Goal: Obtain resource: Obtain resource

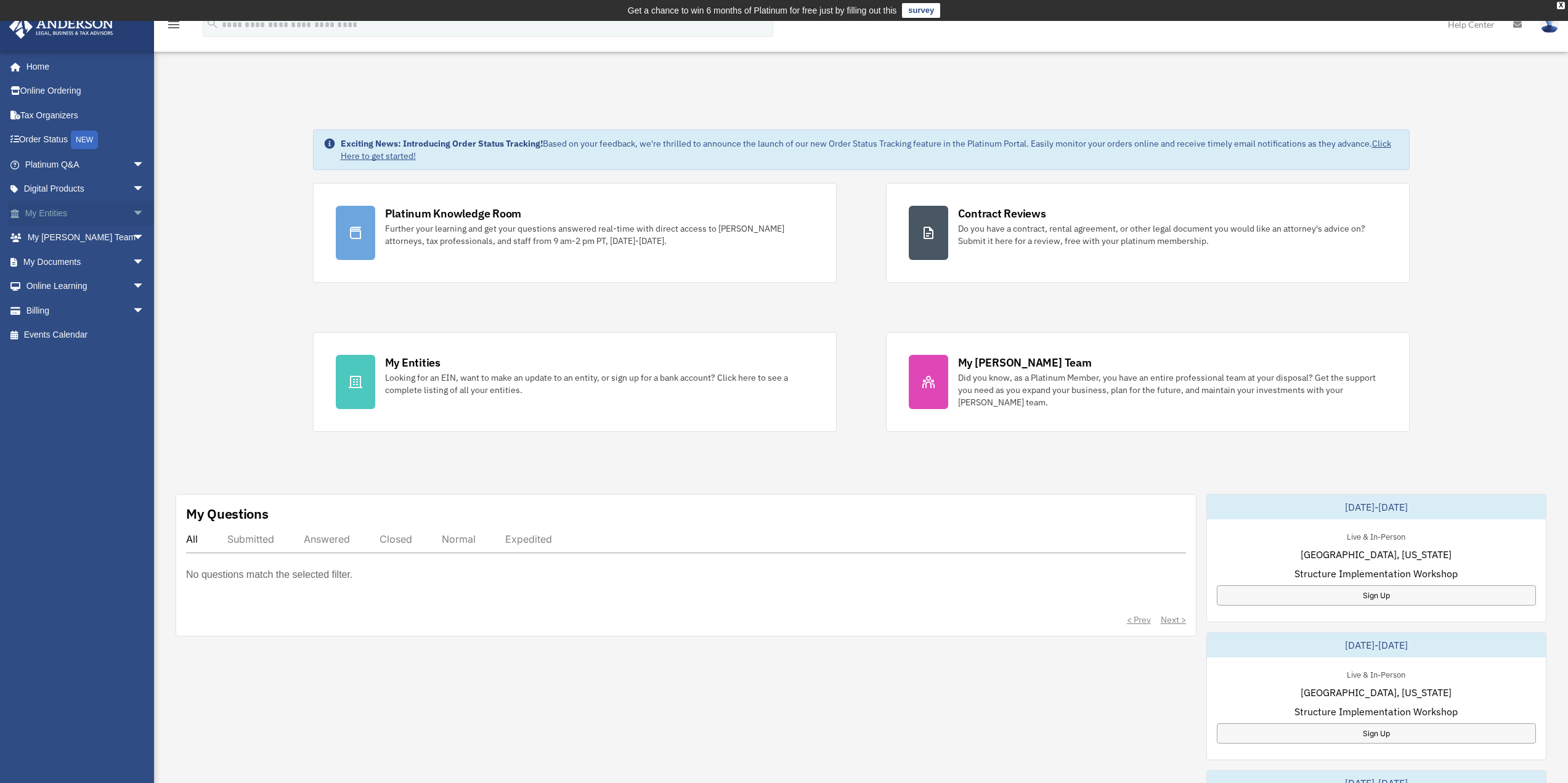
click at [133, 219] on span "arrow_drop_down" at bounding box center [145, 213] width 25 height 25
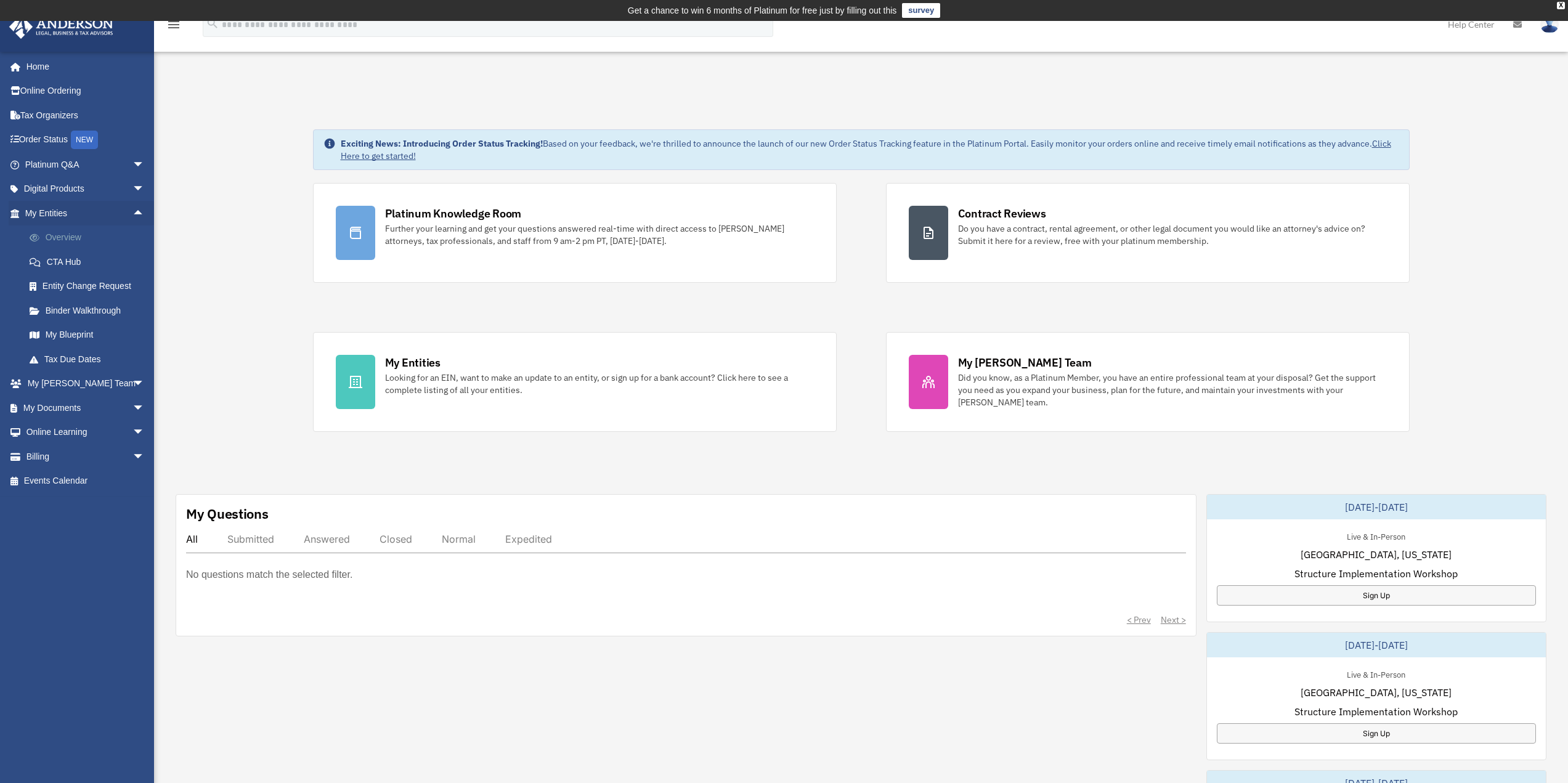
click at [85, 237] on link "Overview" at bounding box center [90, 237] width 146 height 25
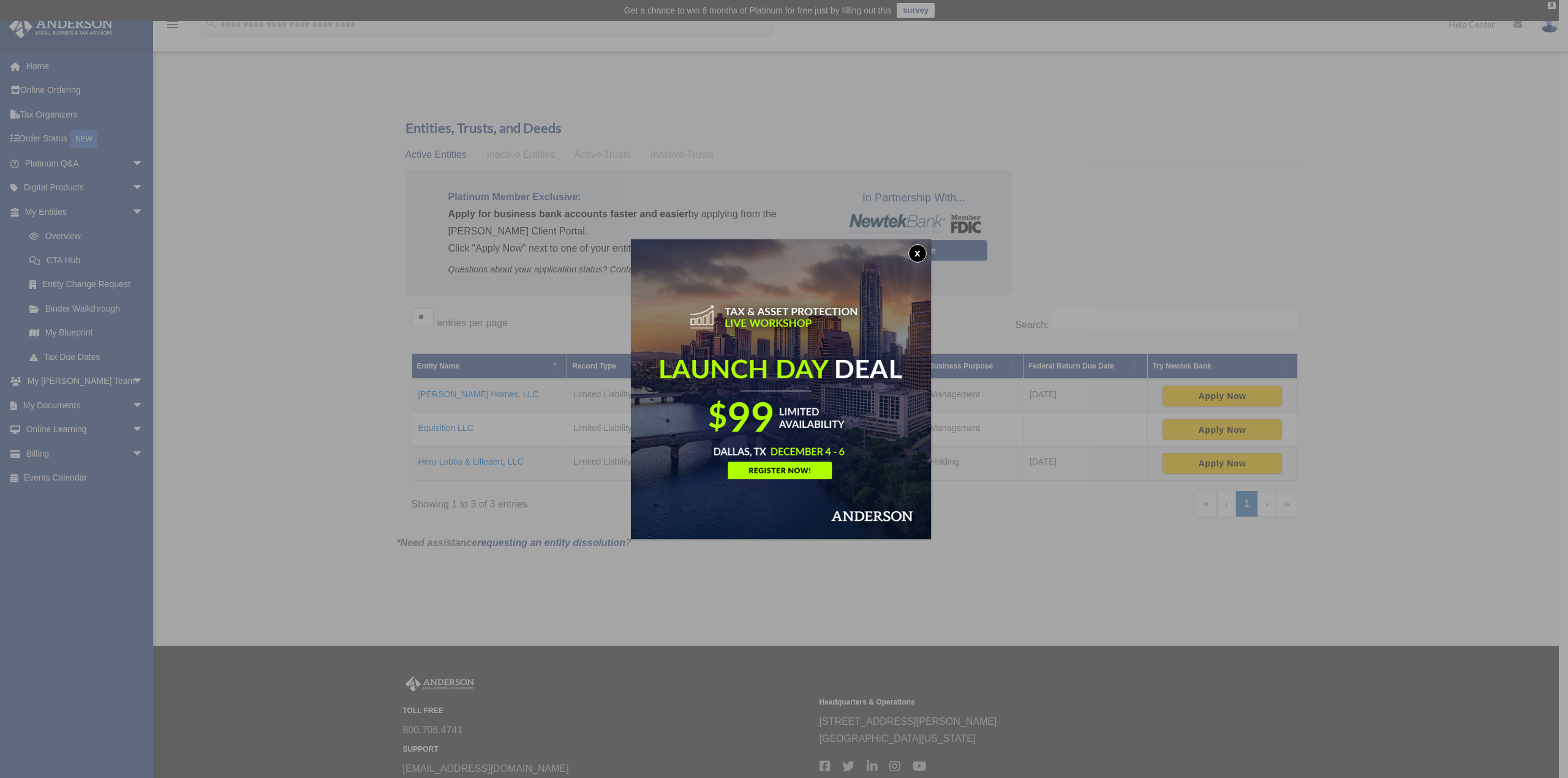
click at [923, 252] on button "x" at bounding box center [918, 254] width 19 height 19
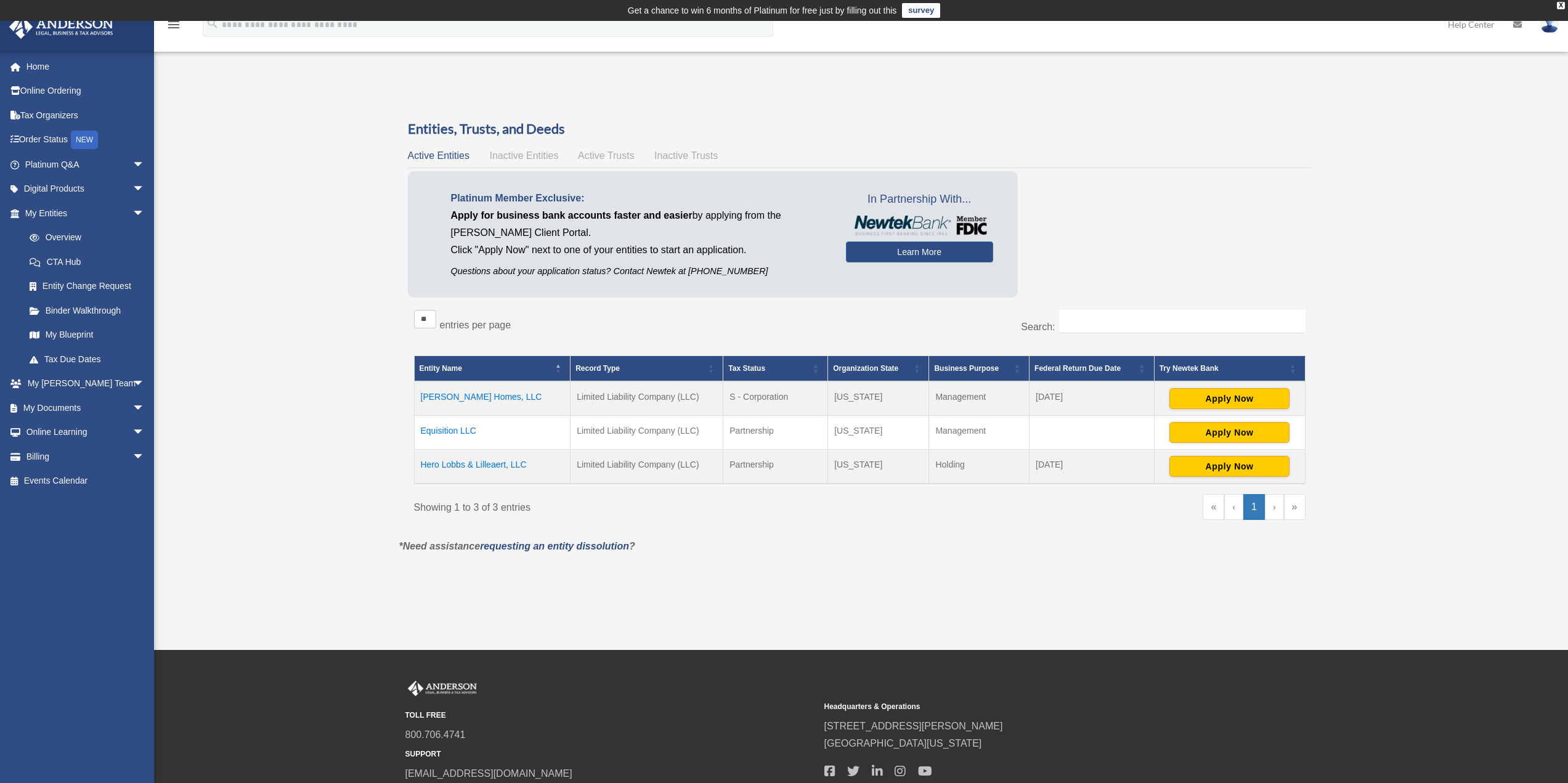
drag, startPoint x: 755, startPoint y: 469, endPoint x: 777, endPoint y: 469, distance: 22.0
click at [777, 469] on td "Partnership" at bounding box center [776, 466] width 104 height 34
click at [782, 469] on td "Partnership" at bounding box center [776, 466] width 104 height 34
click at [616, 433] on td "Limited Liability Company (LLC)" at bounding box center [647, 433] width 152 height 34
click at [444, 430] on td "Equisition LLC" at bounding box center [492, 433] width 157 height 34
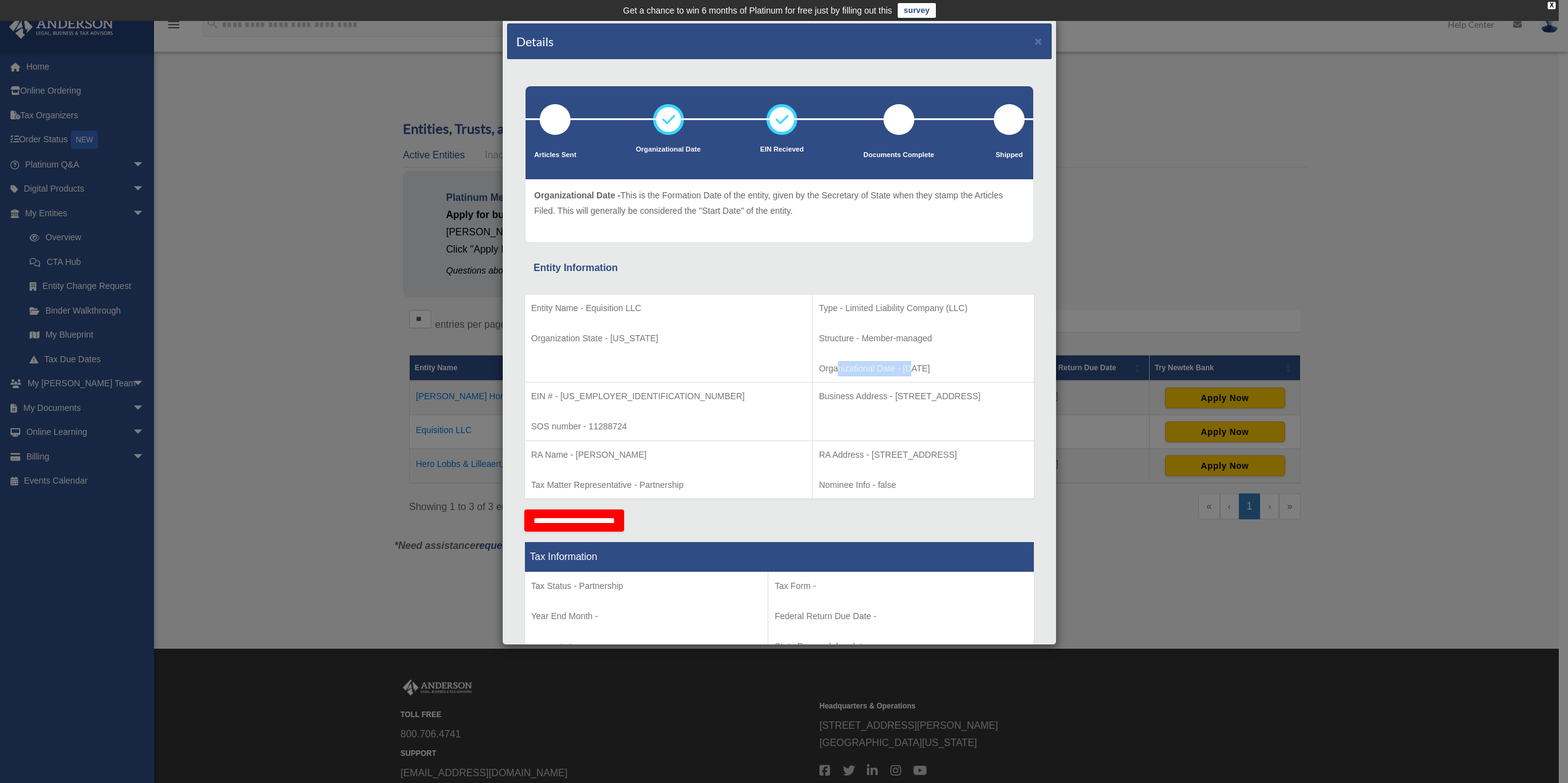
drag, startPoint x: 762, startPoint y: 368, endPoint x: 842, endPoint y: 368, distance: 80.0
click at [819, 368] on p "Organizational Date - [DATE]" at bounding box center [923, 369] width 209 height 15
drag, startPoint x: 843, startPoint y: 369, endPoint x: 857, endPoint y: 373, distance: 14.6
click at [846, 371] on p "Organizational Date - [DATE]" at bounding box center [923, 369] width 209 height 15
click at [1034, 38] on button "×" at bounding box center [1038, 40] width 8 height 13
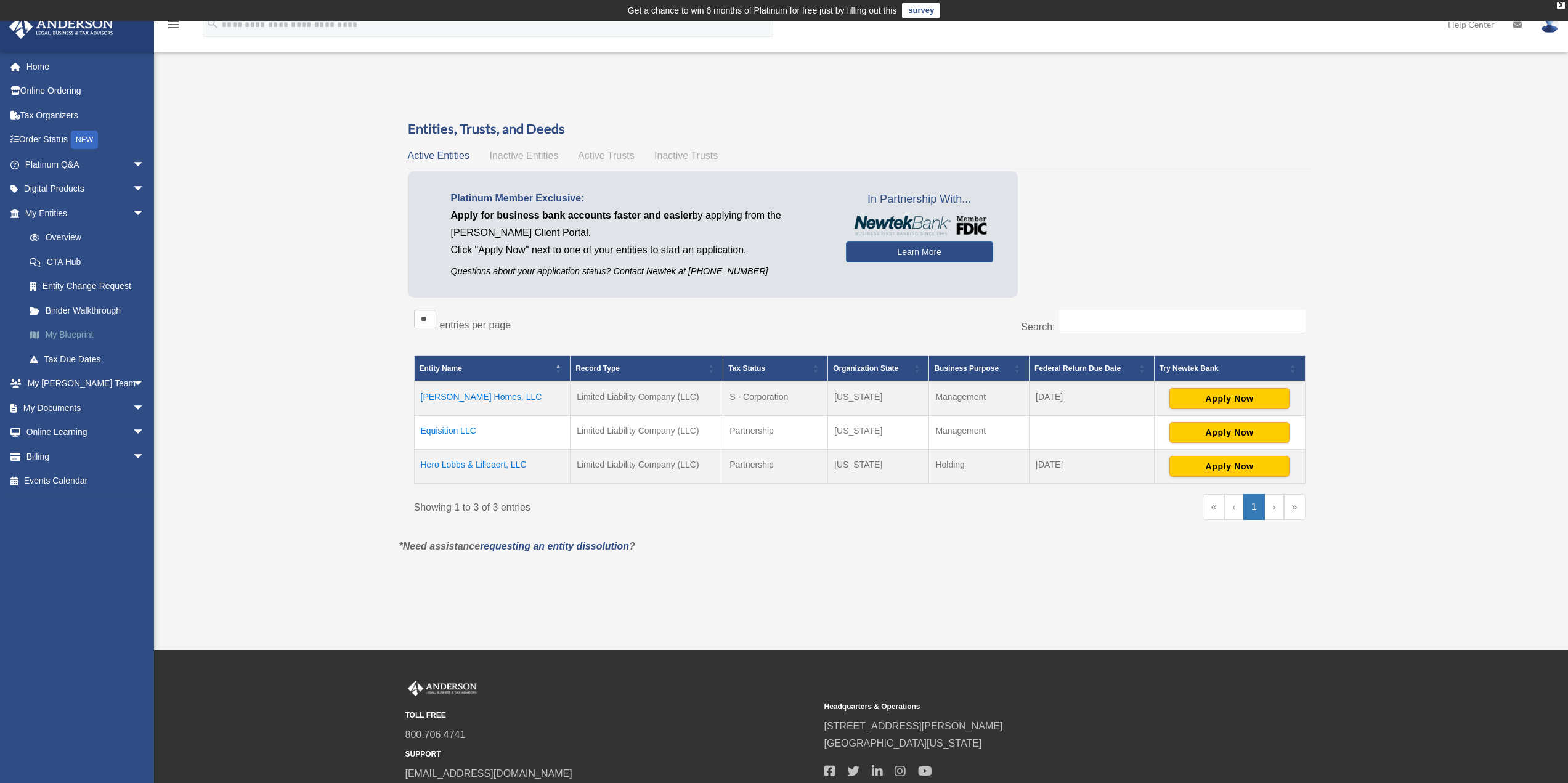
click at [75, 336] on link "My Blueprint" at bounding box center [90, 335] width 146 height 25
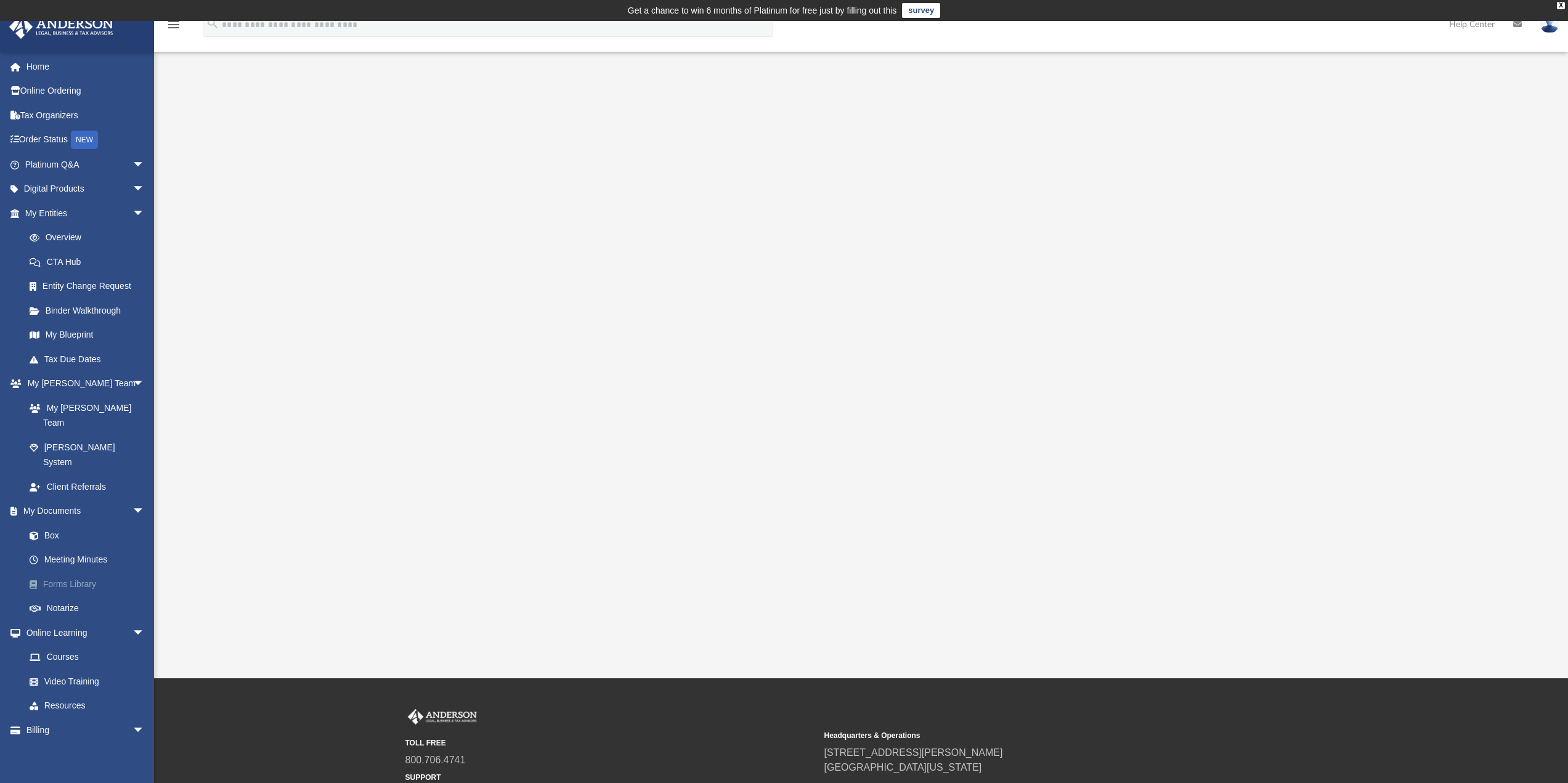
click at [97, 572] on link "Forms Library" at bounding box center [90, 584] width 146 height 25
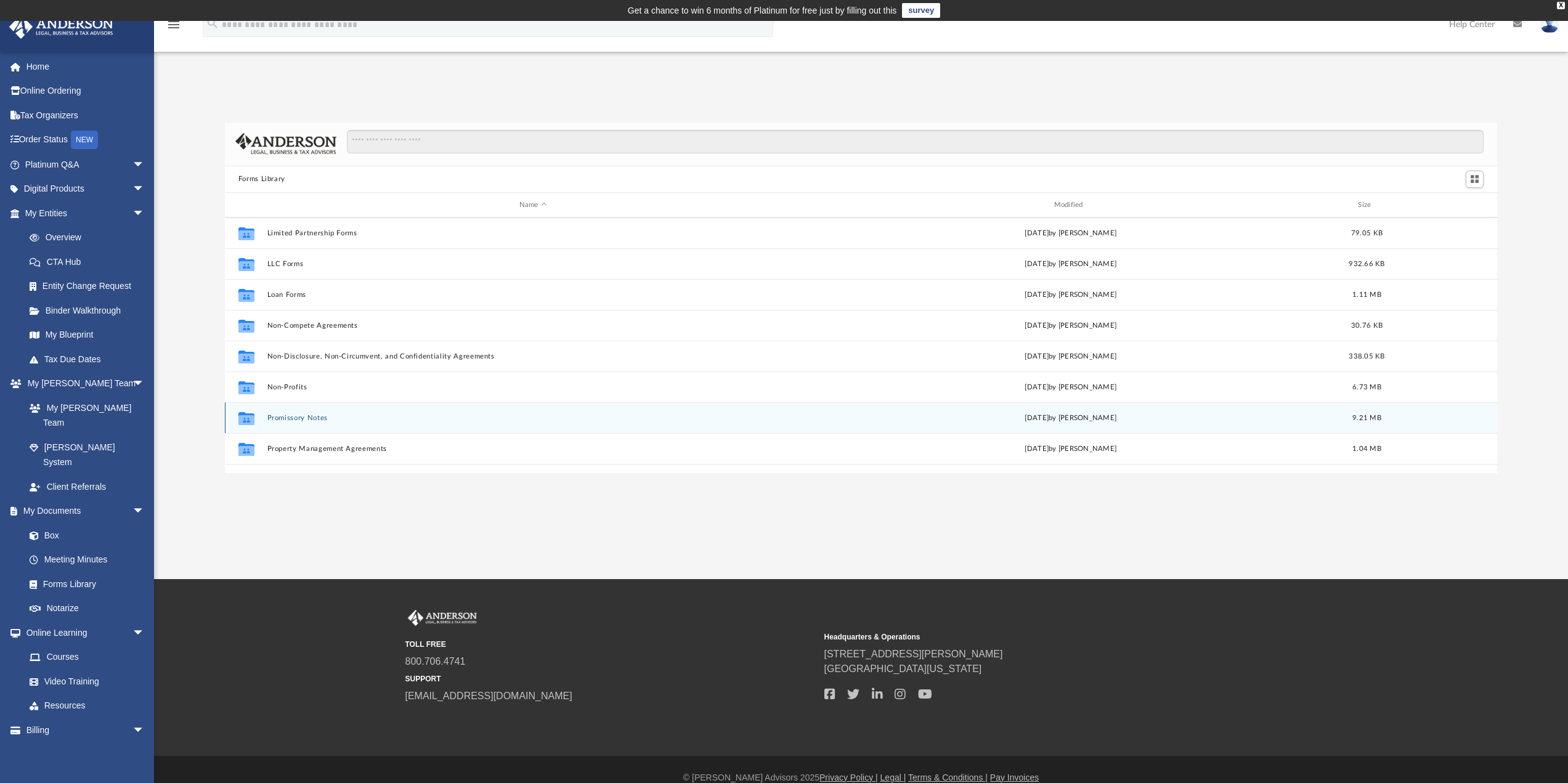
scroll to position [616, 0]
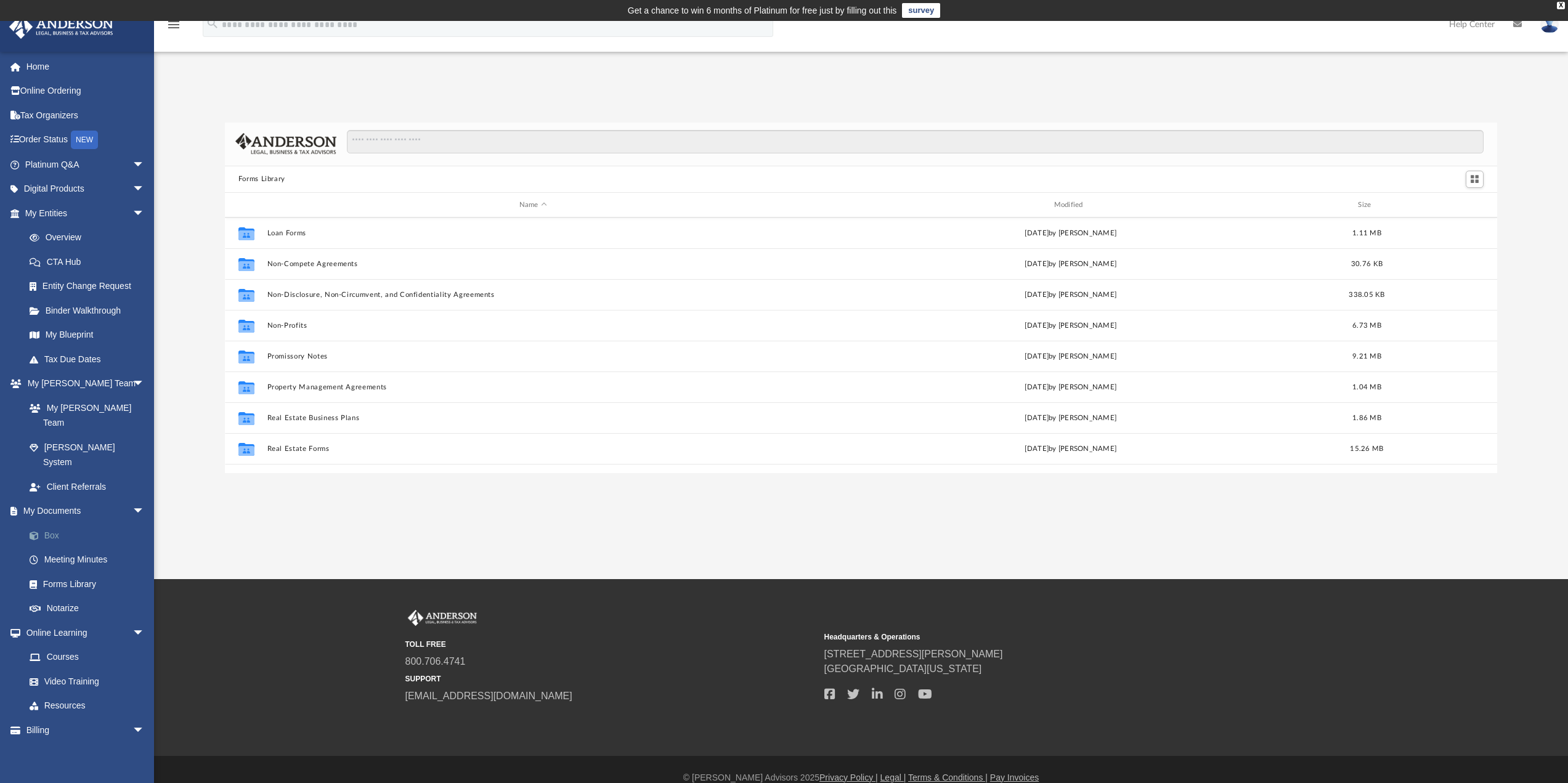
click at [52, 523] on link "Box" at bounding box center [90, 535] width 146 height 25
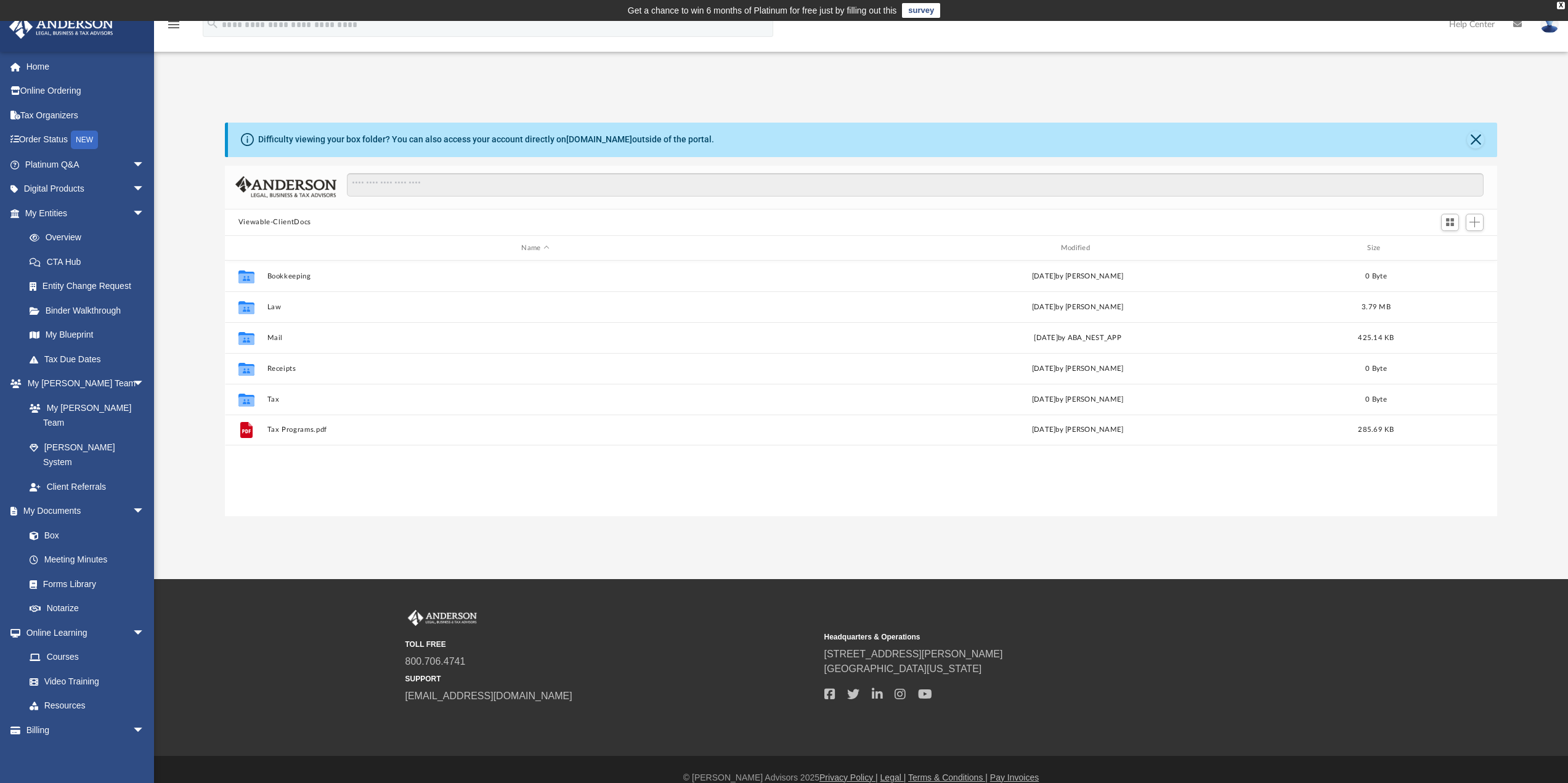
scroll to position [272, 1263]
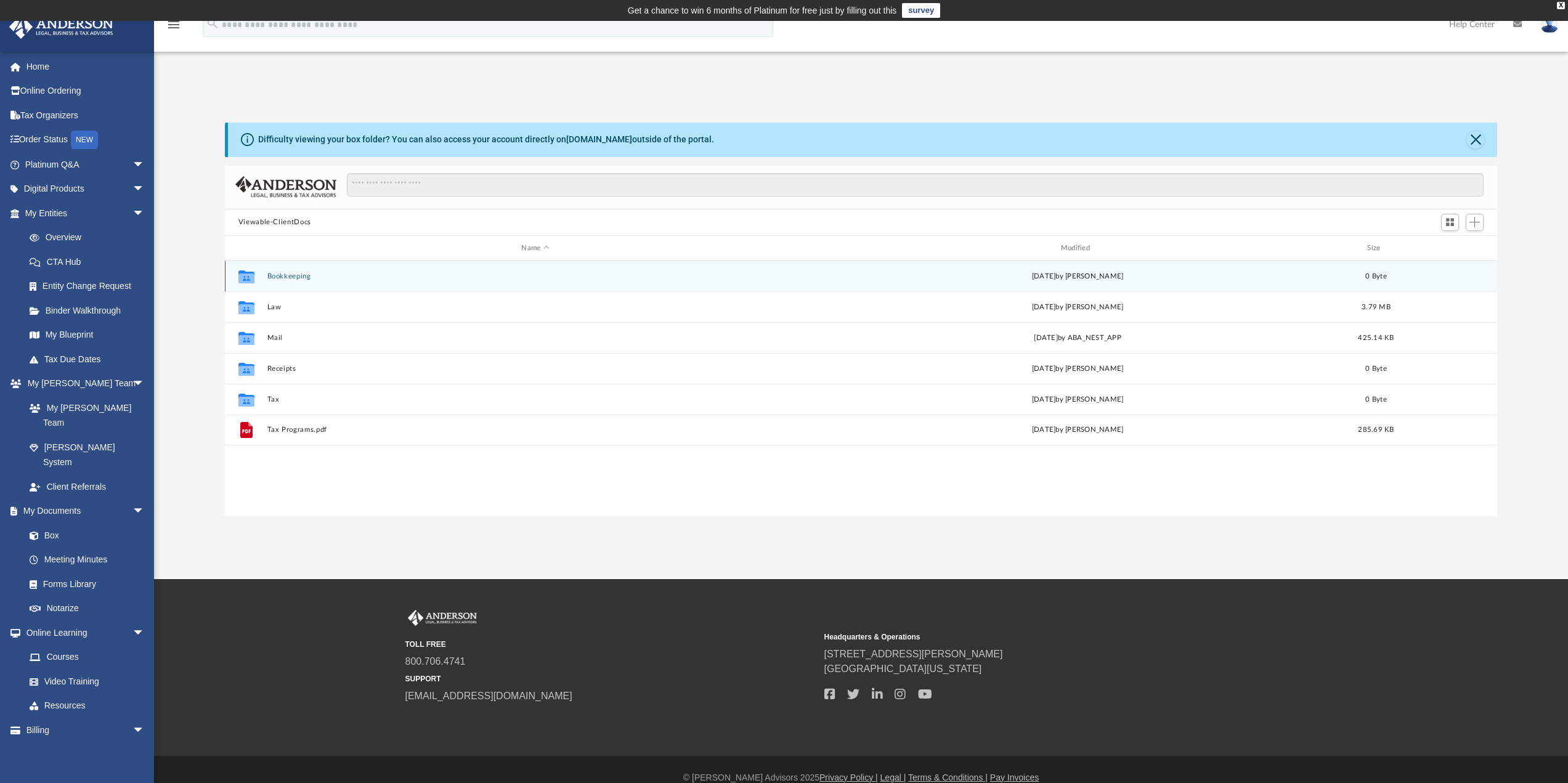
click at [297, 276] on button "Bookkeeping" at bounding box center [535, 276] width 537 height 8
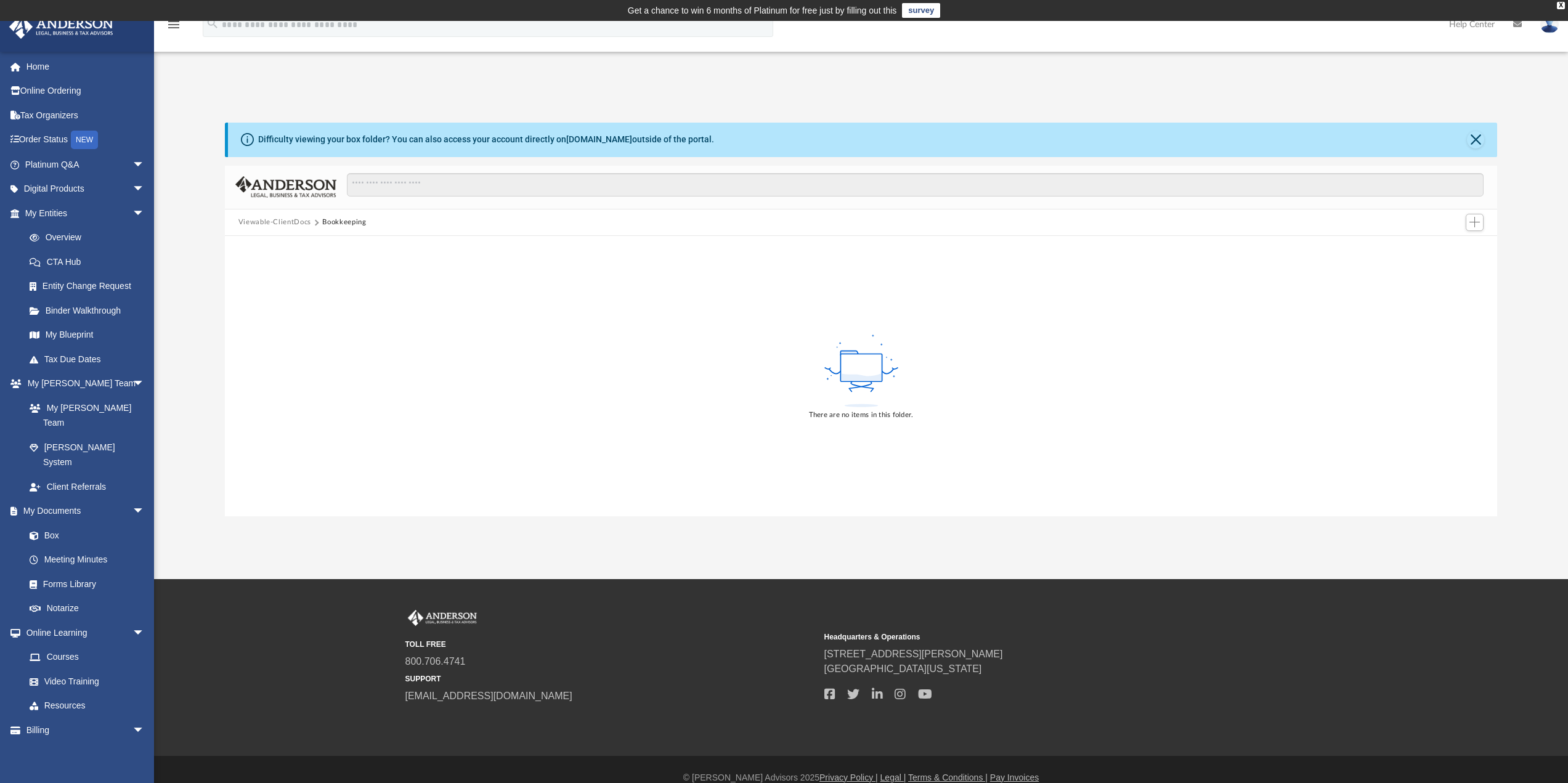
click at [355, 305] on div "There are no items in this folder." at bounding box center [862, 376] width 1273 height 280
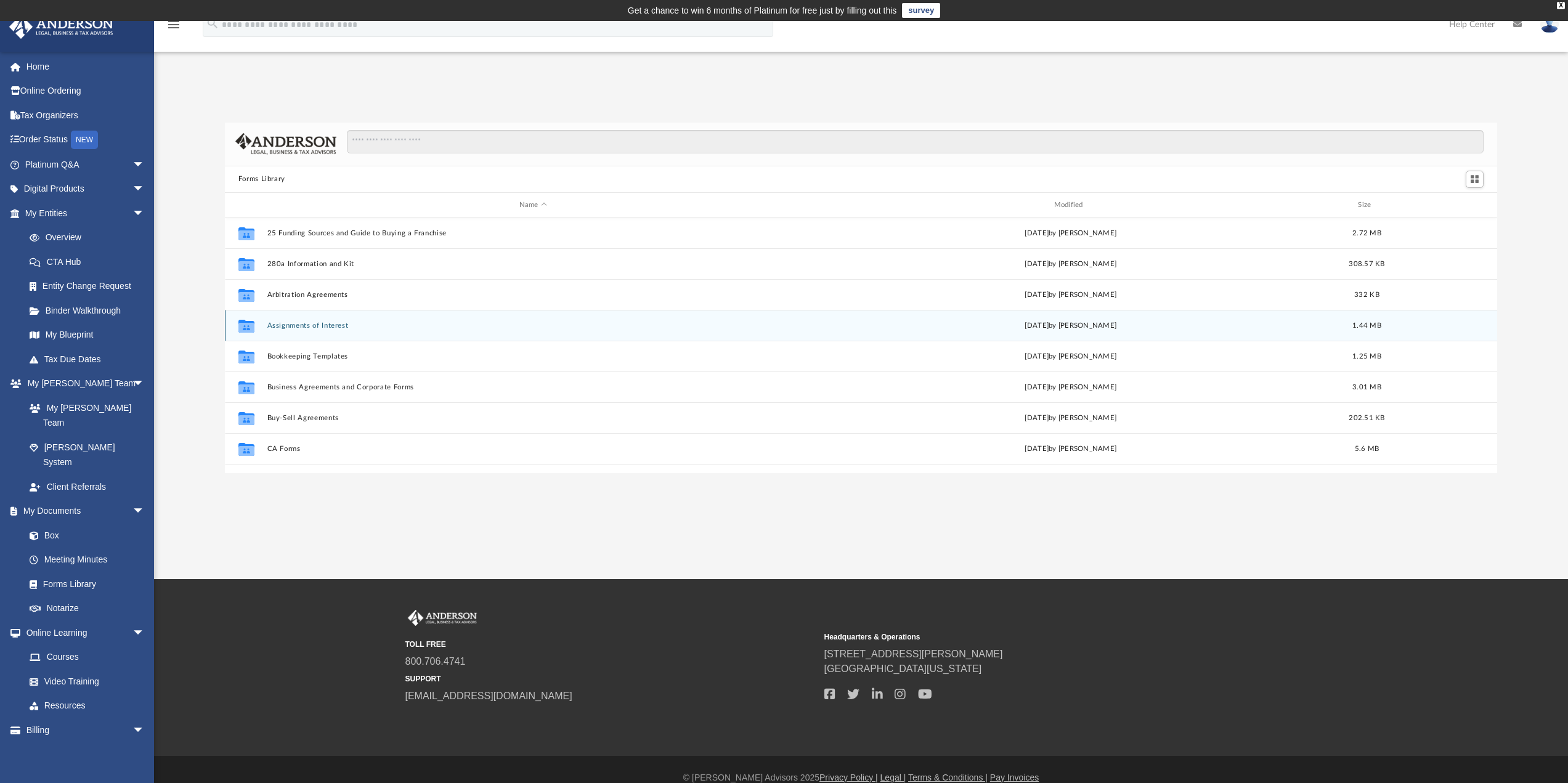
scroll to position [272, 1263]
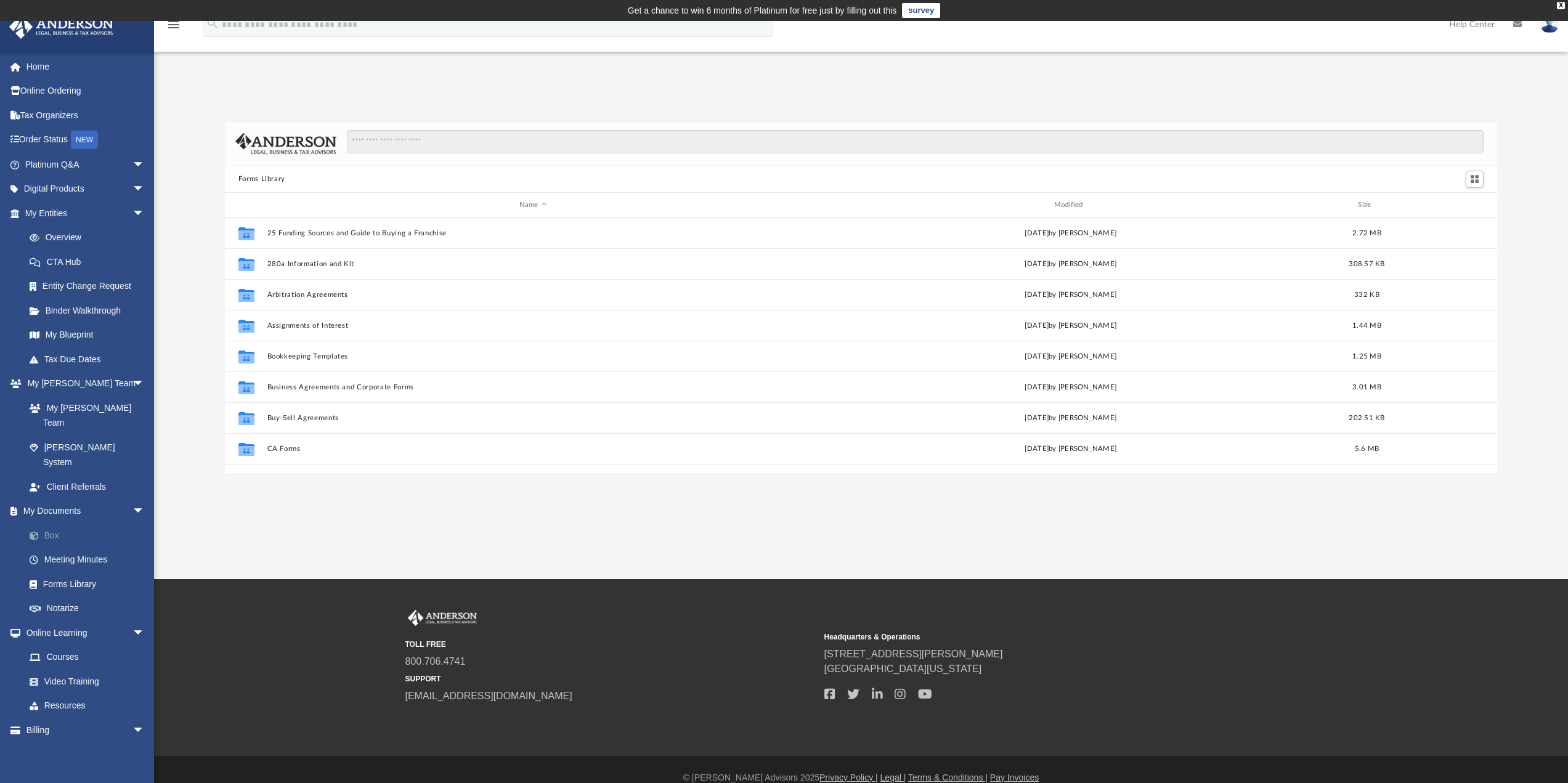
click at [54, 523] on link "Box" at bounding box center [90, 535] width 146 height 25
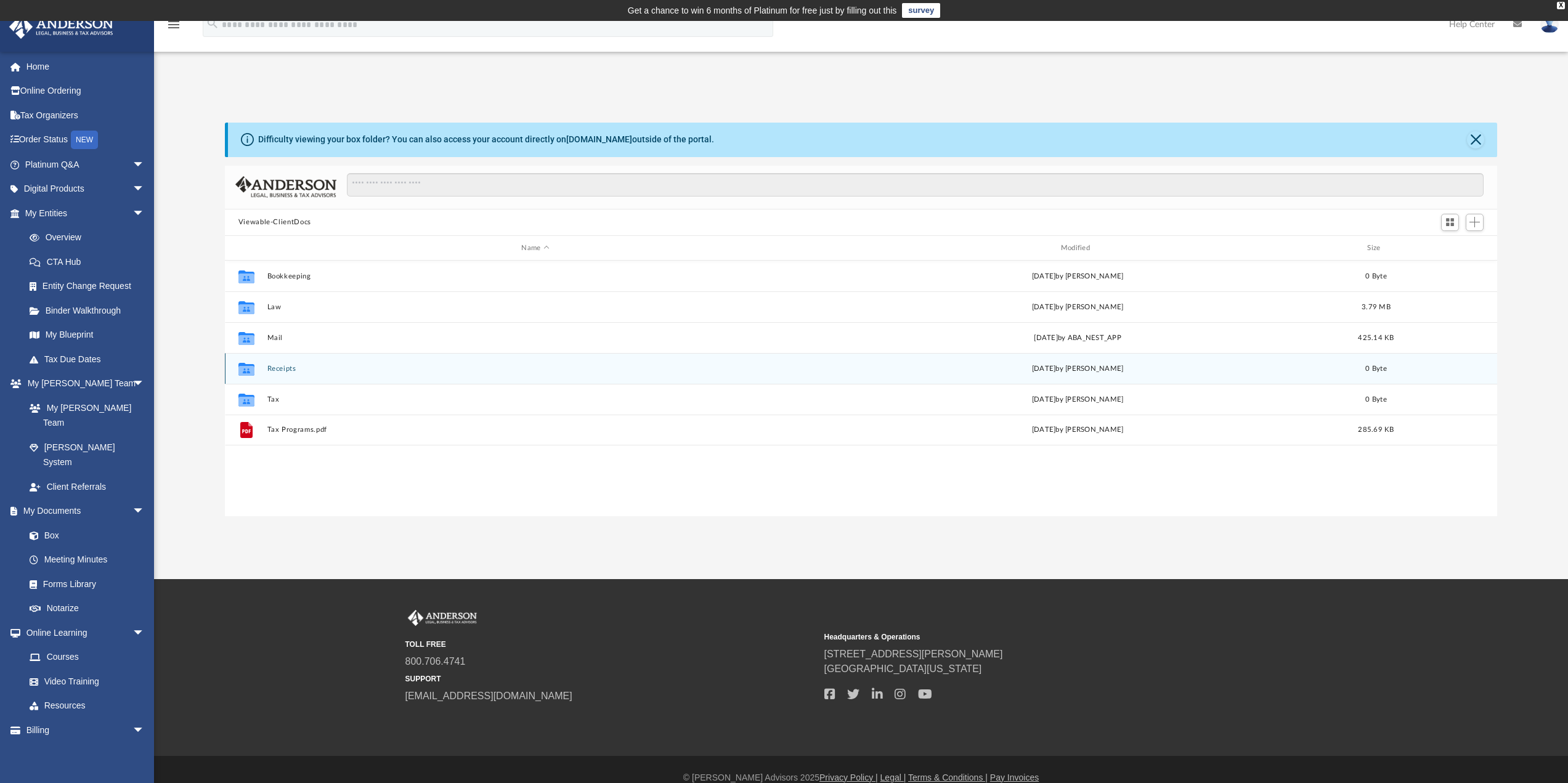
scroll to position [272, 1263]
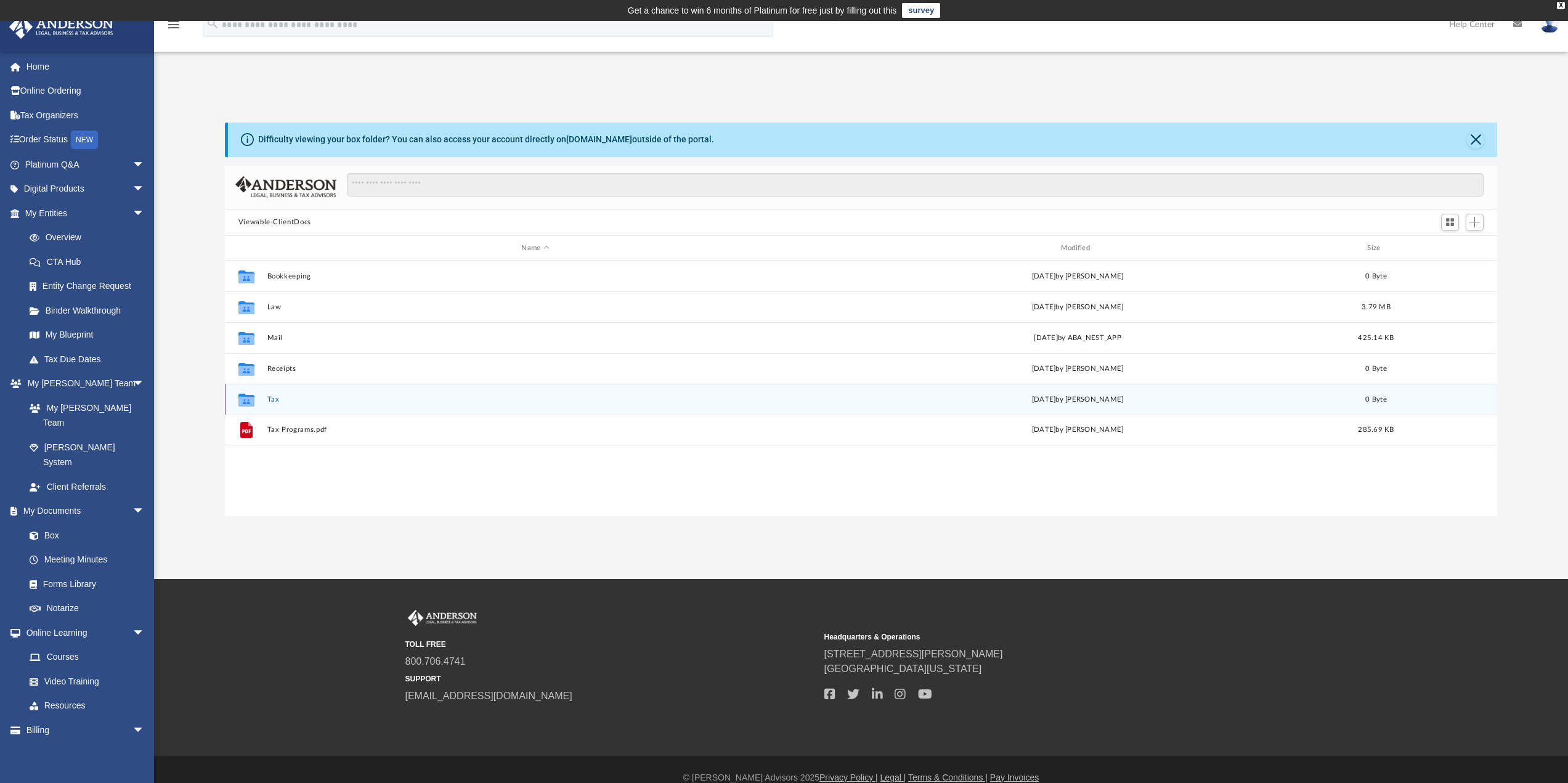
click at [272, 403] on button "Tax" at bounding box center [535, 399] width 537 height 8
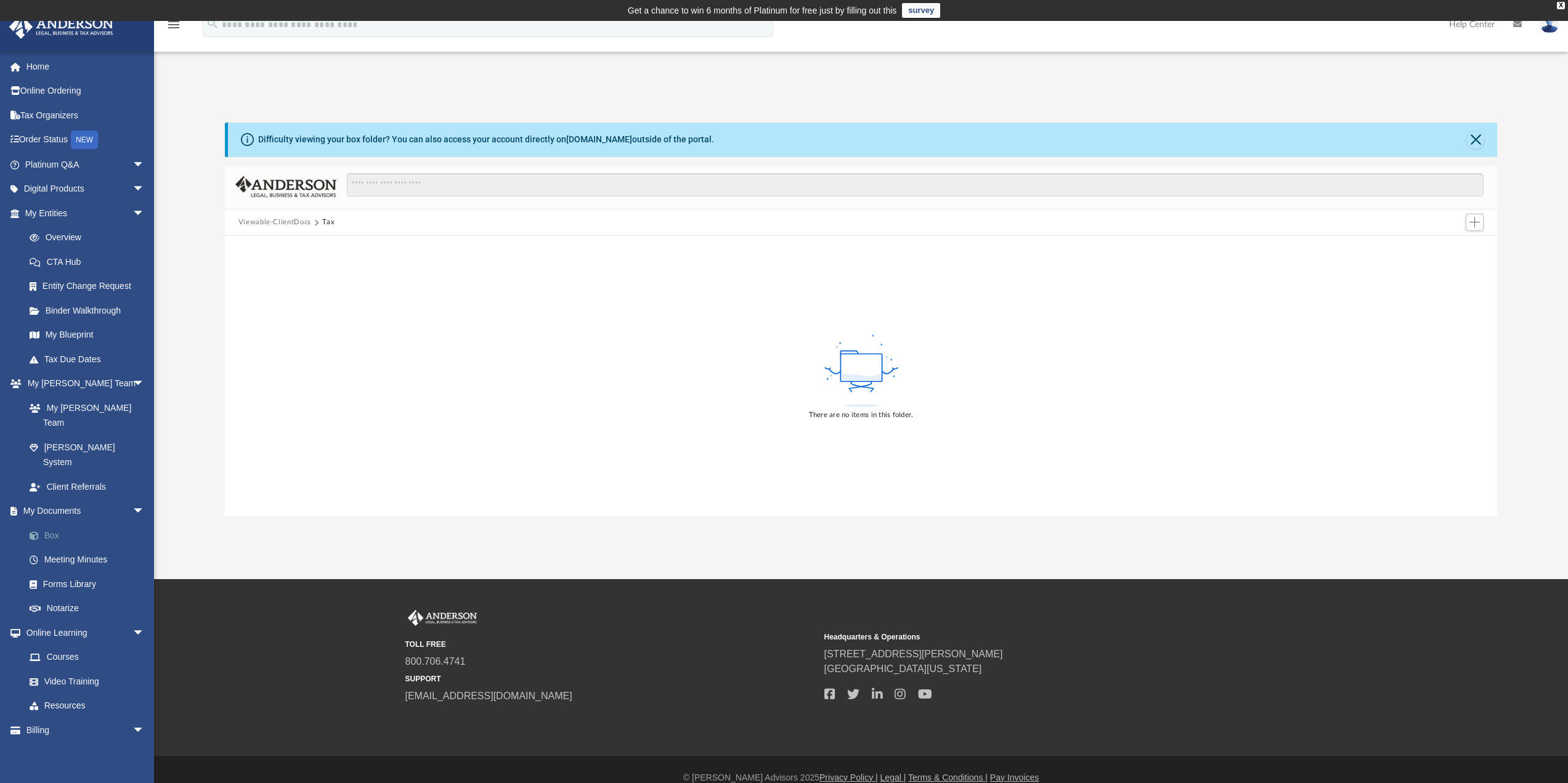
click at [58, 523] on link "Box" at bounding box center [90, 535] width 146 height 25
click at [49, 523] on link "Box" at bounding box center [90, 535] width 146 height 25
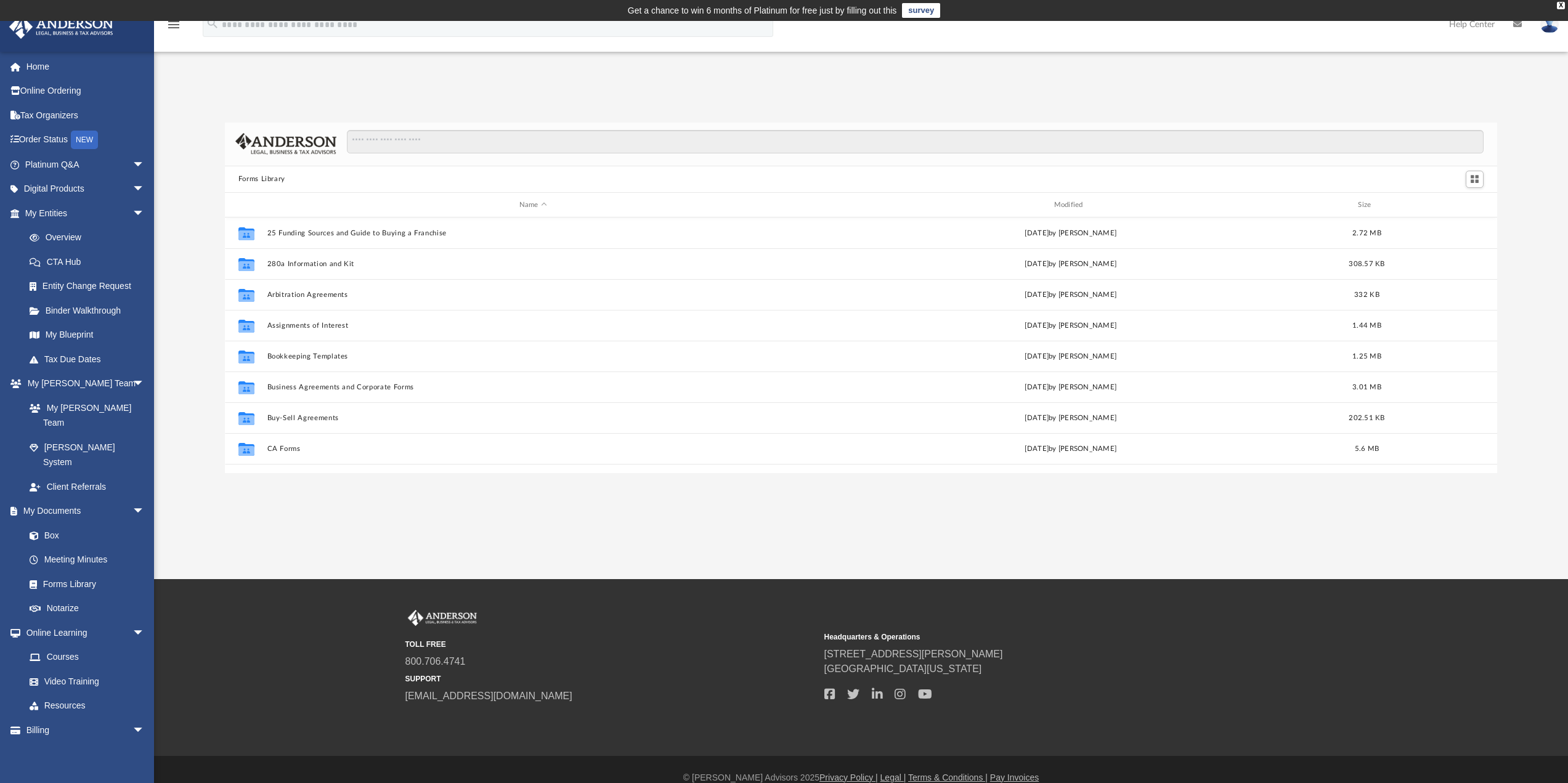
scroll to position [272, 1263]
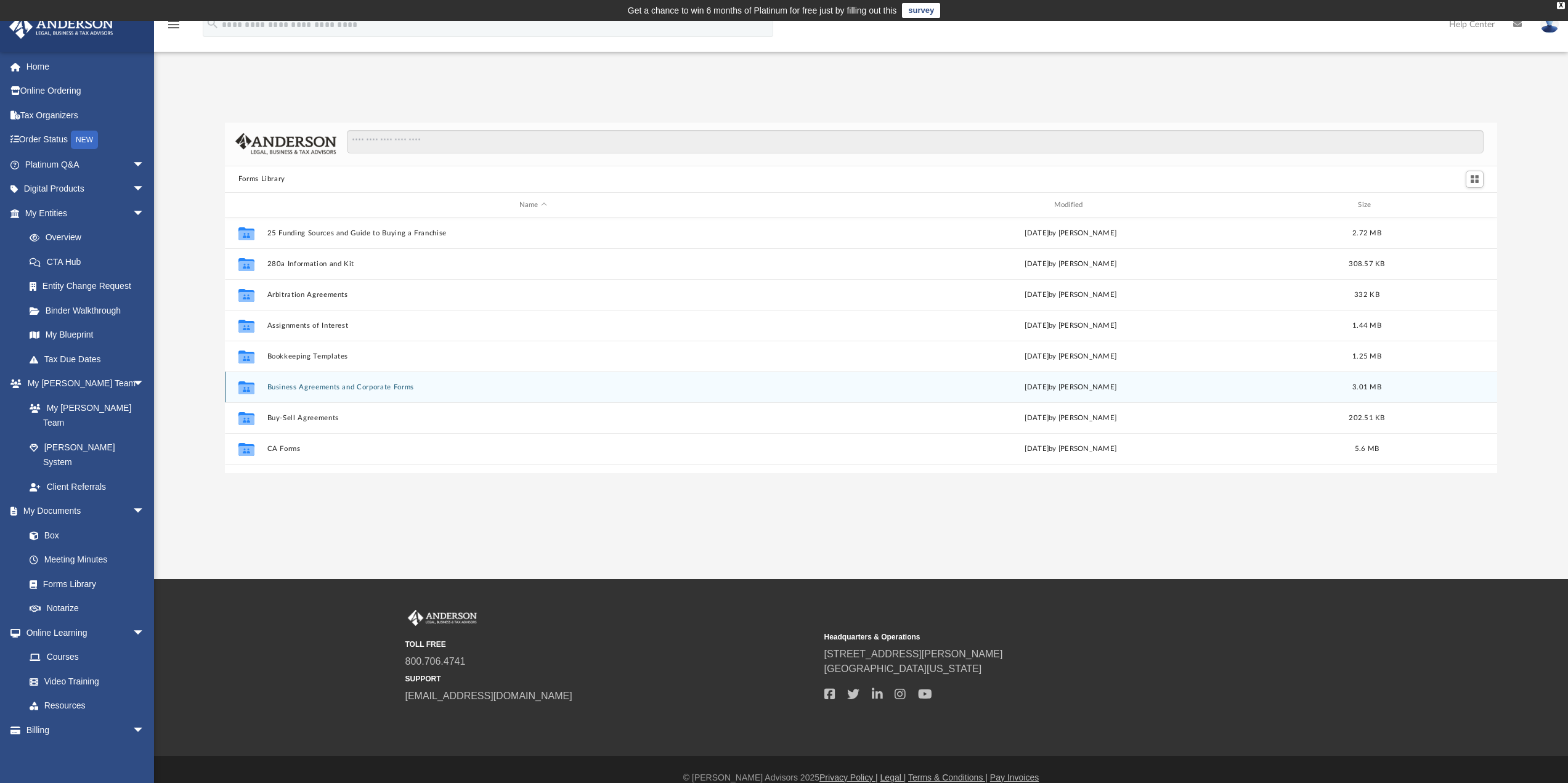
click at [370, 392] on button "Business Agreements and Corporate Forms" at bounding box center [534, 386] width 533 height 8
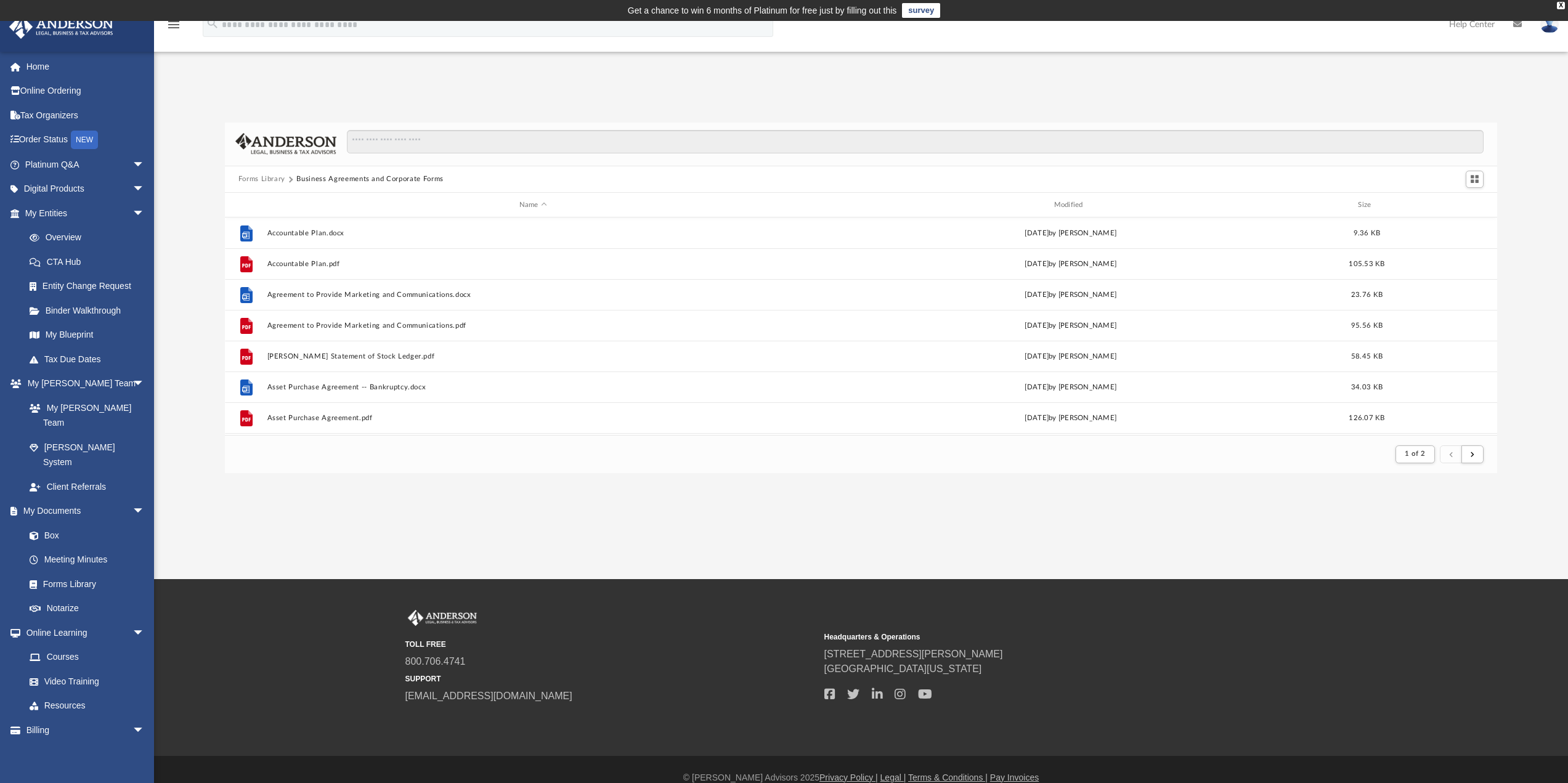
scroll to position [233, 1263]
click at [175, 324] on div "Forms Library Business Agreements and Corporate Forms Name Modified Size File A…" at bounding box center [861, 297] width 1414 height 350
click at [58, 523] on link "Box" at bounding box center [90, 535] width 146 height 25
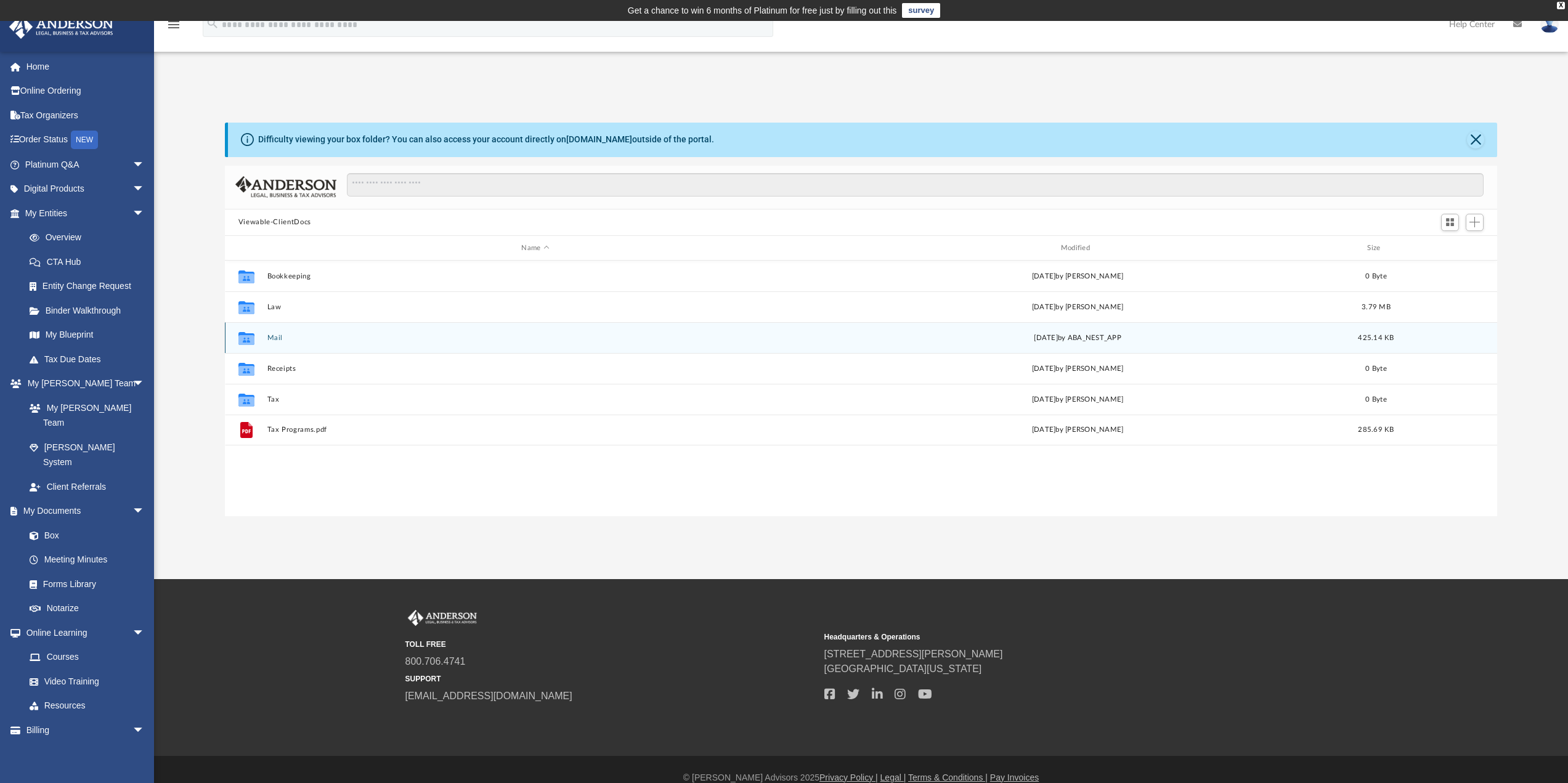
scroll to position [272, 1263]
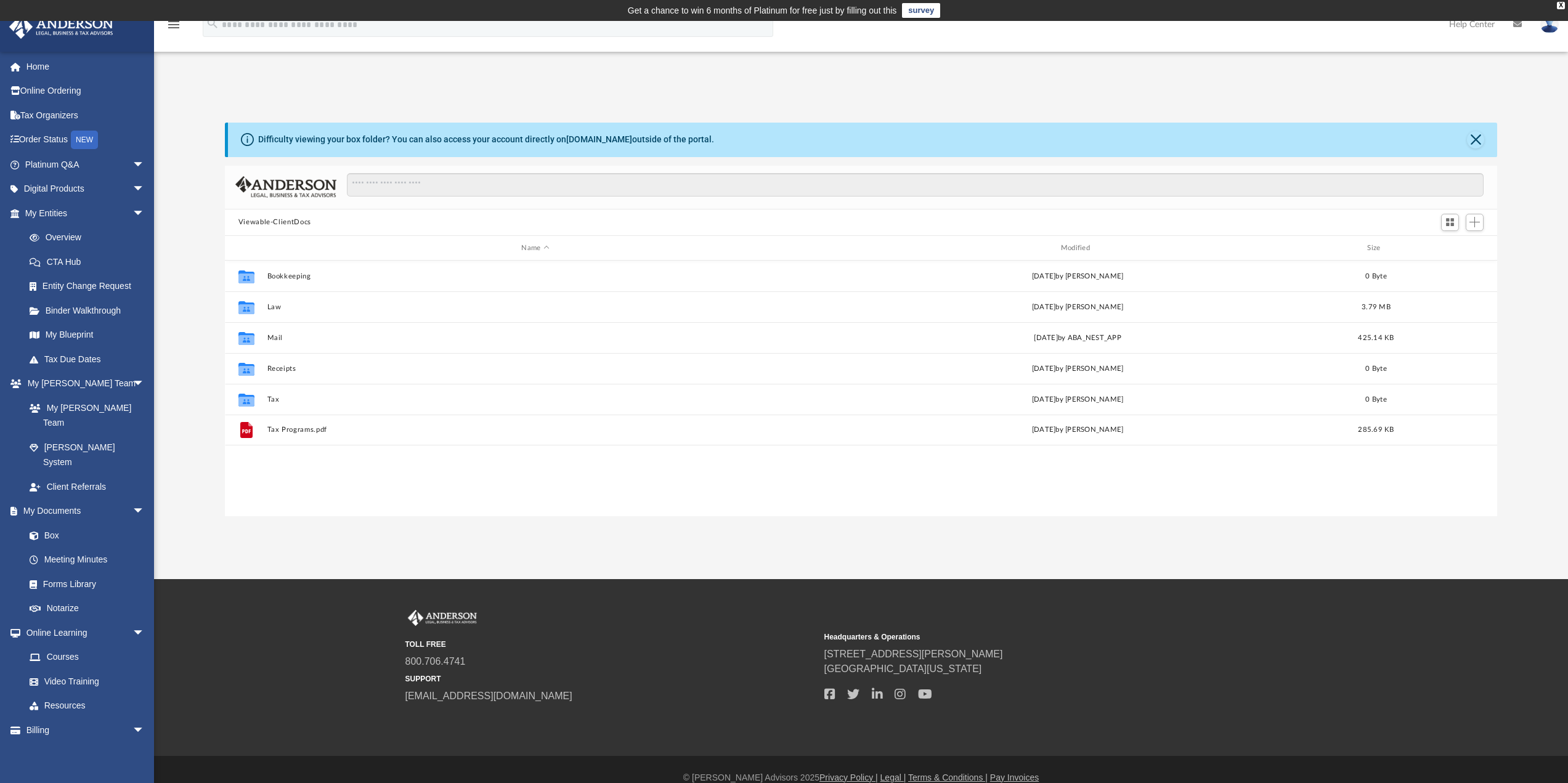
click at [203, 123] on div "Difficulty viewing your box folder? You can also access your account directly o…" at bounding box center [861, 320] width 1414 height 394
click at [569, 92] on div "App andy@buihomes.com Sign Out andy@buihomes.com Home Online Ordering Tax Organ…" at bounding box center [784, 300] width 1568 height 433
click at [1256, 74] on div "App andy@buihomes.com Sign Out andy@buihomes.com Home Online Ordering Tax Organ…" at bounding box center [784, 300] width 1568 height 559
